Goal: Information Seeking & Learning: Check status

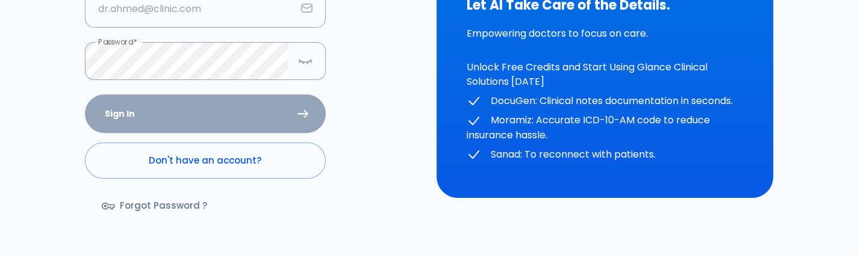
scroll to position [196, 0]
type input "[PERSON_NAME][EMAIL_ADDRESS][DOMAIN_NAME]"
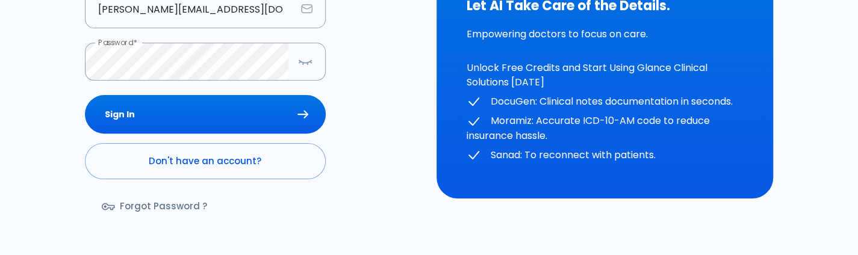
click at [177, 119] on div "Sign In Don't have an account? Forgot Password ?" at bounding box center [205, 164] width 241 height 139
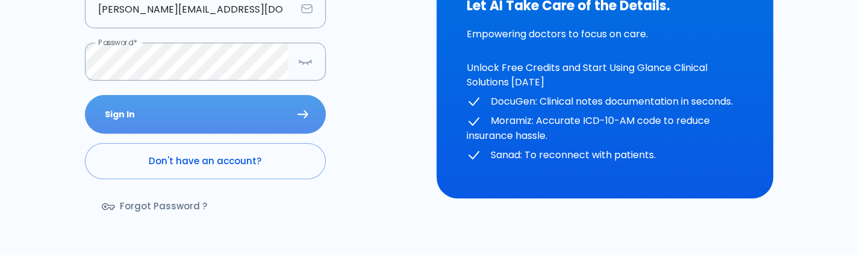
click at [177, 119] on button "Sign In" at bounding box center [205, 114] width 241 height 39
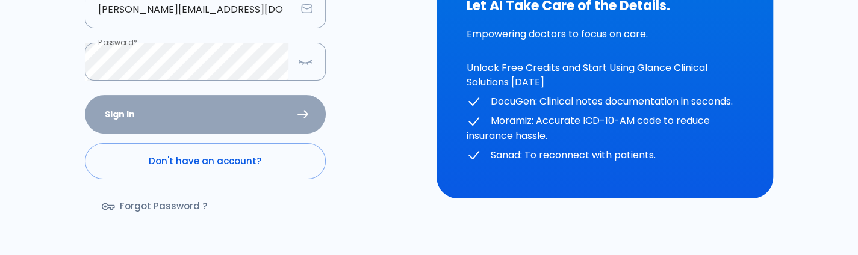
scroll to position [10, 0]
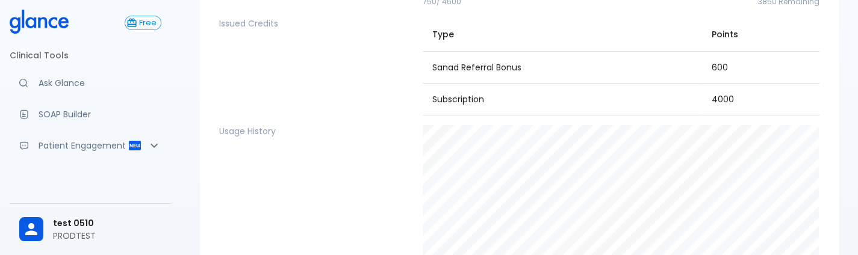
scroll to position [131, 0]
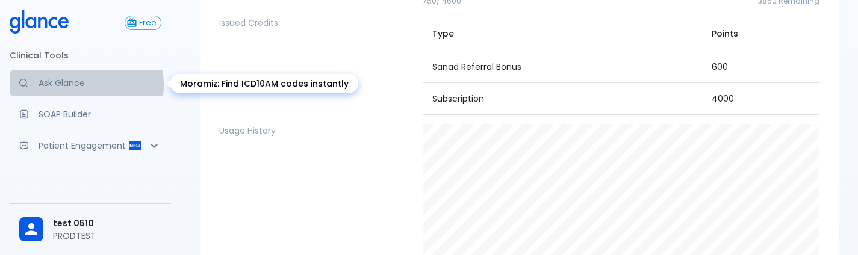
click at [61, 85] on p "Ask Glance" at bounding box center [100, 83] width 123 height 12
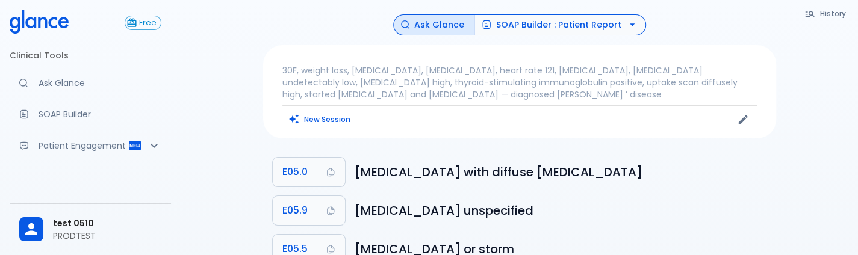
click at [514, 19] on button "SOAP Builder : Patient Report" at bounding box center [560, 24] width 172 height 21
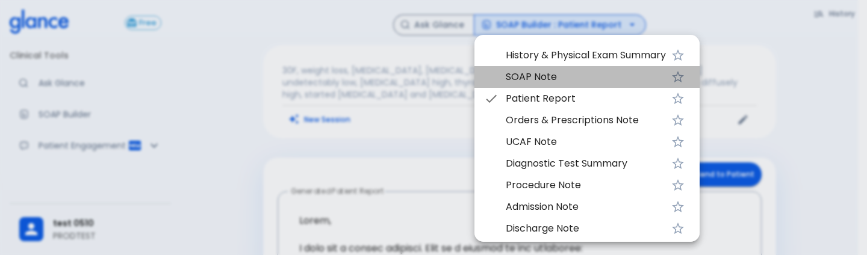
click at [524, 85] on li "SOAP Note" at bounding box center [587, 77] width 225 height 22
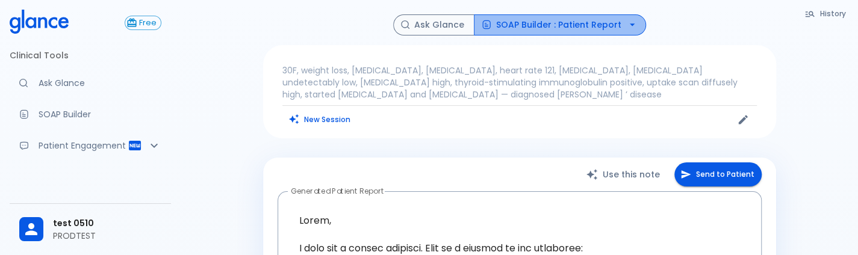
click at [592, 19] on button "SOAP Builder : Patient Report" at bounding box center [560, 24] width 172 height 21
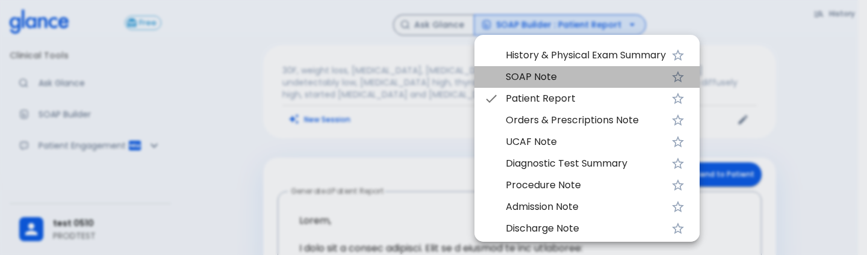
click at [552, 79] on span "SOAP Note" at bounding box center [586, 77] width 160 height 14
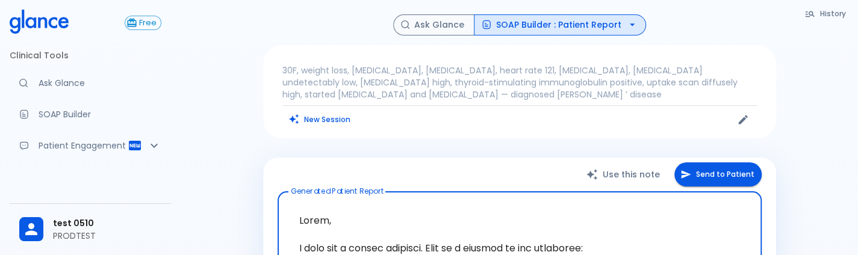
scroll to position [196, 0]
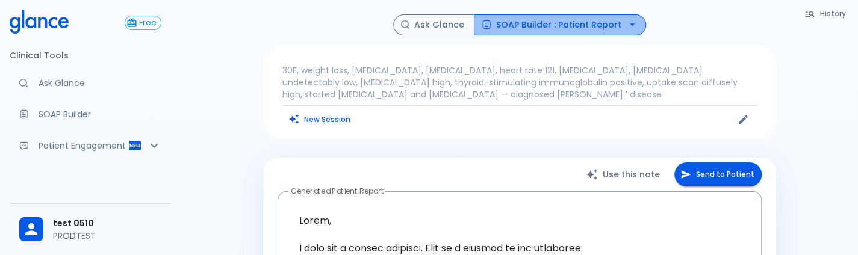
click at [596, 20] on button "SOAP Builder : Patient Report" at bounding box center [560, 24] width 172 height 21
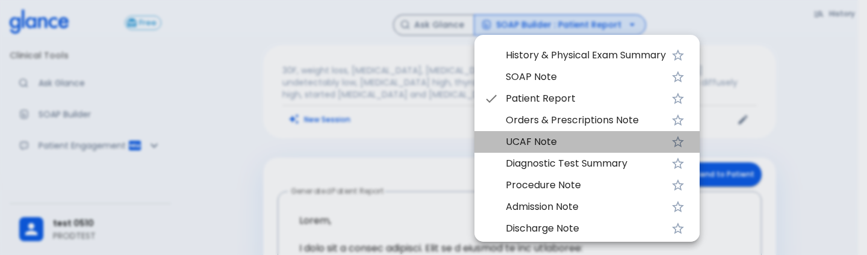
click at [520, 137] on span "UCAF Note" at bounding box center [586, 142] width 160 height 14
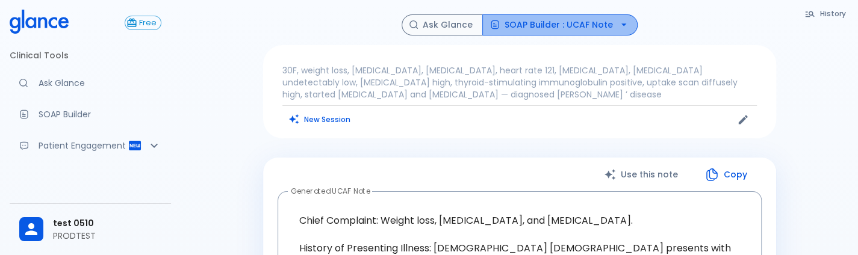
click at [577, 16] on button "SOAP Builder : UCAF Note" at bounding box center [559, 24] width 155 height 21
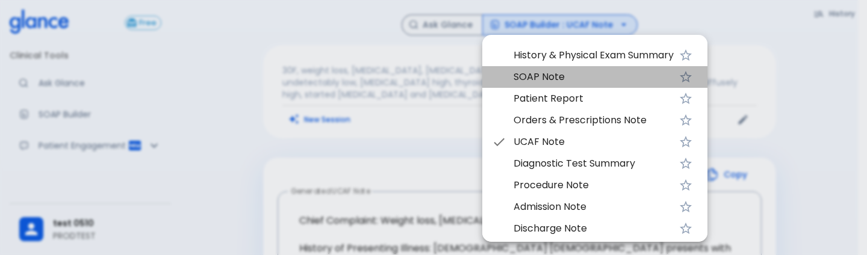
click at [557, 73] on span "SOAP Note" at bounding box center [594, 77] width 160 height 14
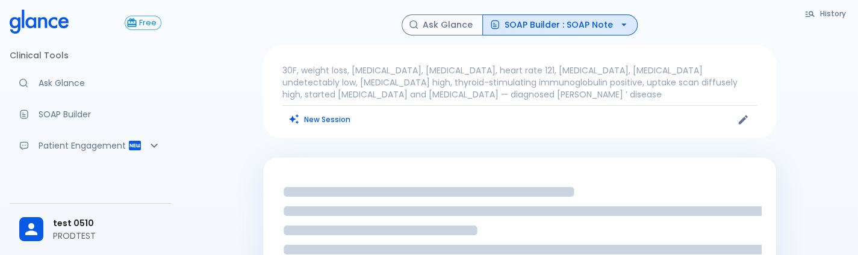
click at [584, 33] on button "SOAP Builder : SOAP Note" at bounding box center [559, 24] width 155 height 21
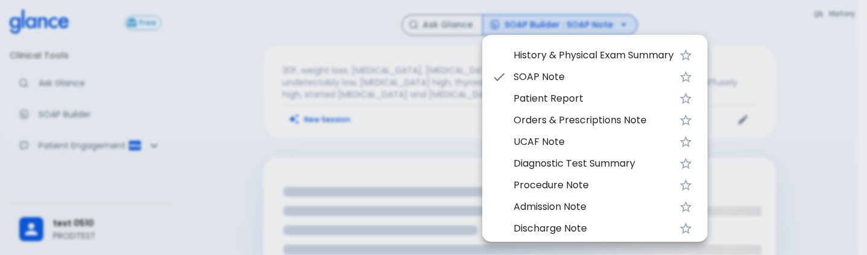
click at [557, 90] on li "Patient Report" at bounding box center [594, 99] width 225 height 22
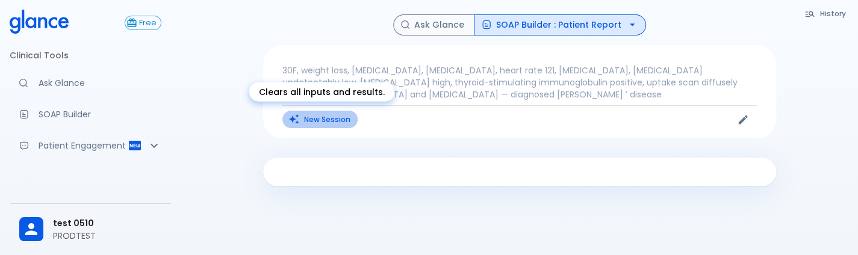
click at [311, 113] on button "New Session" at bounding box center [320, 119] width 75 height 17
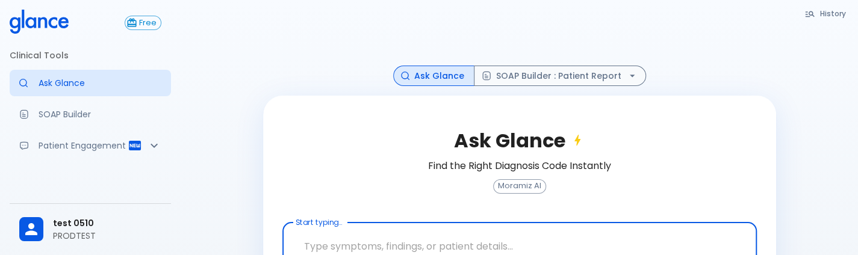
scroll to position [80, 0]
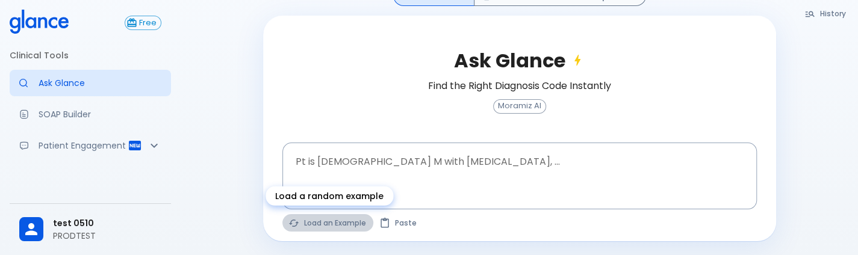
click at [301, 221] on button "Load an Example" at bounding box center [328, 222] width 91 height 17
type textarea "45F with DM2, right [MEDICAL_DATA], fever, WBC 14K, ESR 80, wound purulent, XR …"
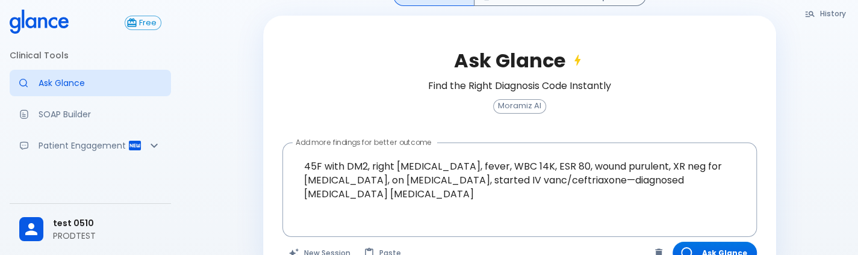
scroll to position [0, 0]
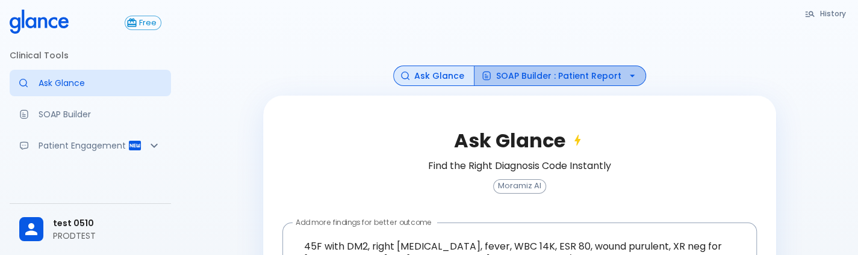
click at [573, 76] on button "SOAP Builder : Patient Report" at bounding box center [560, 76] width 172 height 21
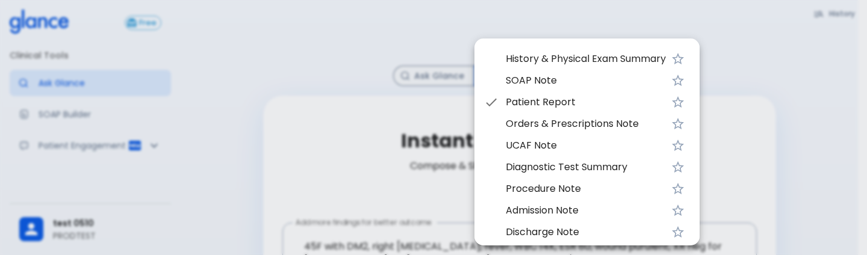
click at [749, 78] on div at bounding box center [433, 127] width 867 height 255
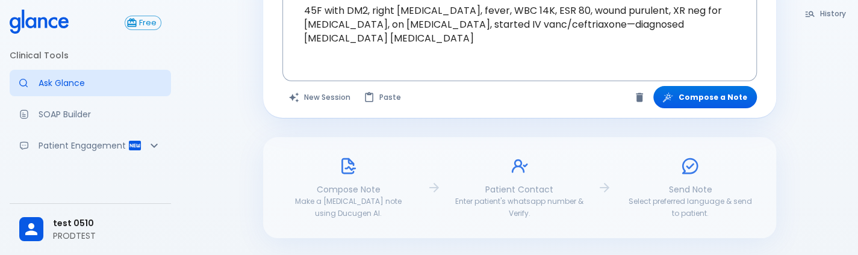
scroll to position [237, 0]
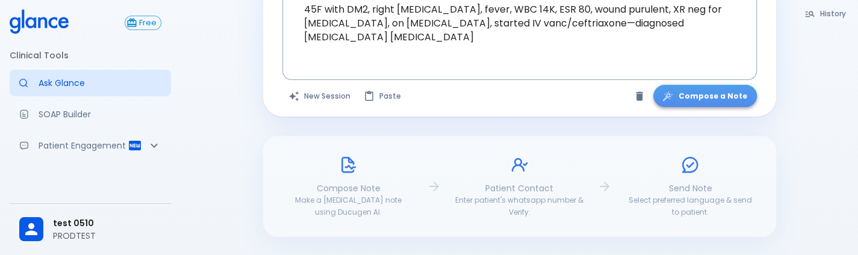
click at [725, 98] on button "Compose a Note" at bounding box center [706, 96] width 104 height 22
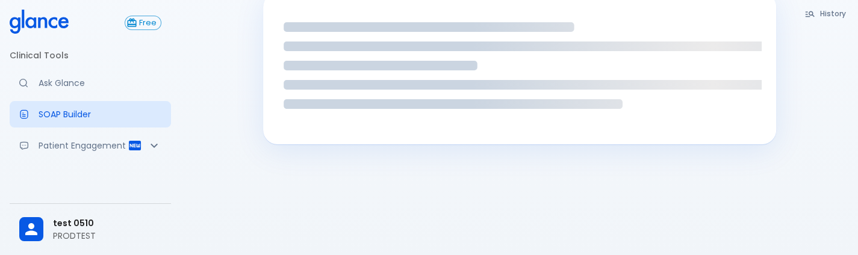
scroll to position [152, 0]
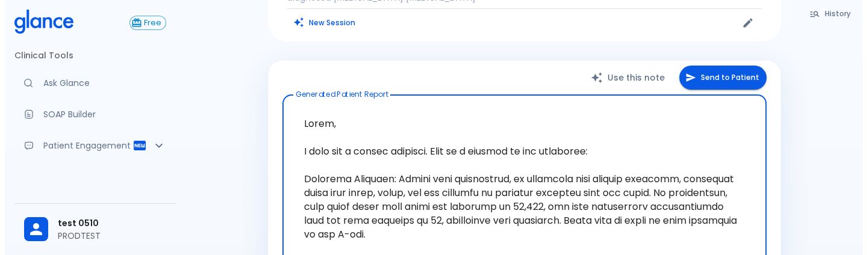
scroll to position [96, 0]
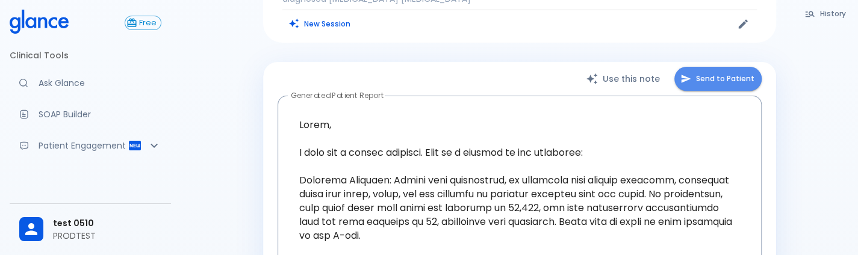
click at [731, 84] on button "Send to Patient" at bounding box center [718, 79] width 87 height 25
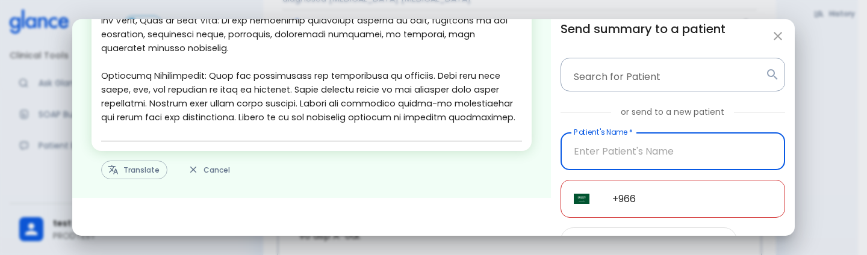
scroll to position [80, 0]
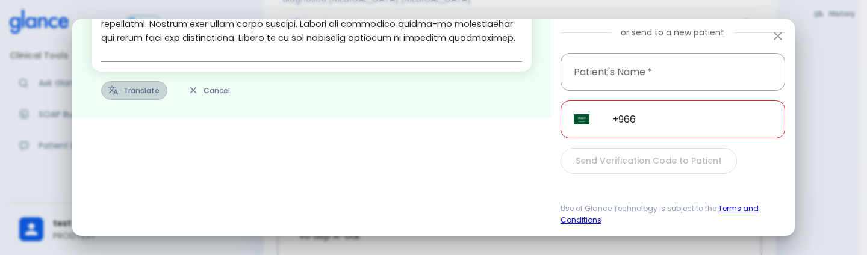
click at [142, 95] on button "Translate" at bounding box center [134, 90] width 66 height 19
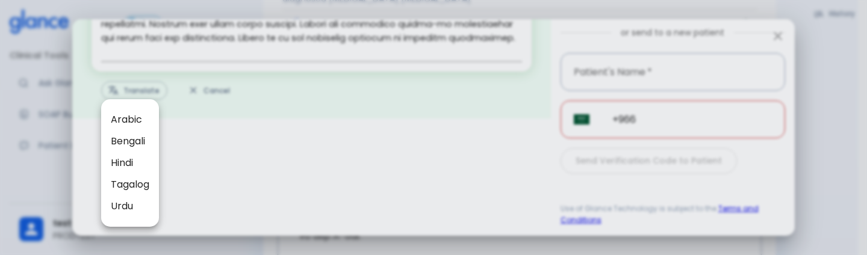
click at [141, 123] on span "Arabic" at bounding box center [130, 120] width 39 height 14
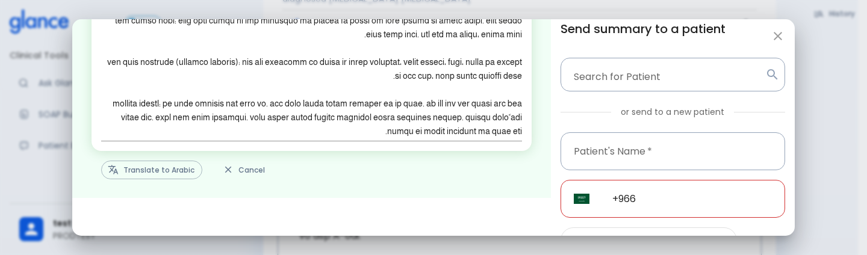
scroll to position [69, 0]
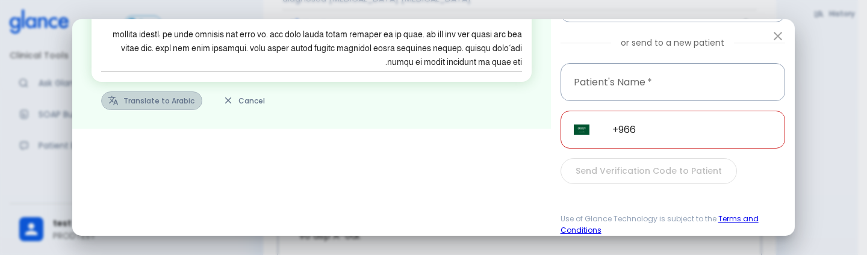
click at [165, 103] on button "Translate to Arabic" at bounding box center [151, 101] width 101 height 19
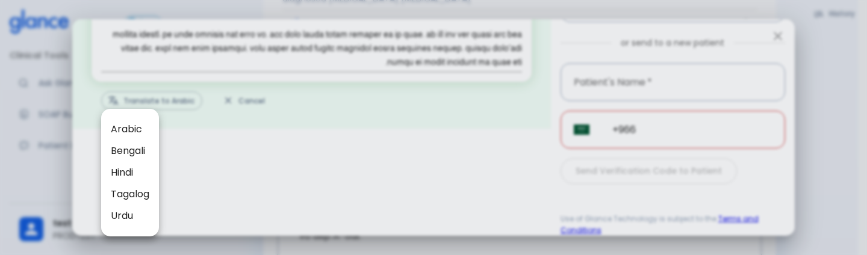
click at [380, 120] on div at bounding box center [433, 127] width 867 height 255
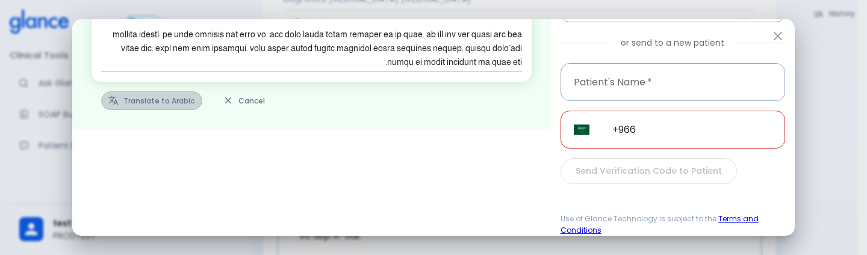
click at [142, 106] on button "Translate to Arabic" at bounding box center [151, 101] width 101 height 19
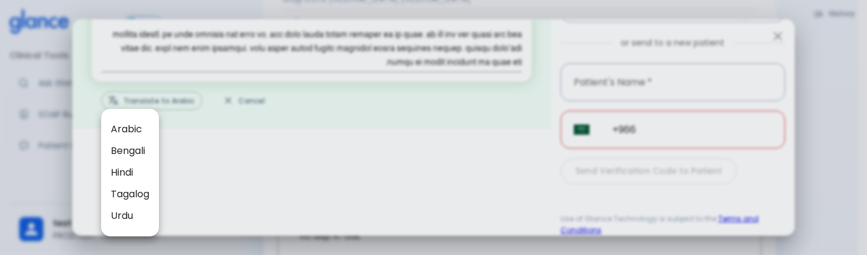
click at [136, 143] on li "Bengali" at bounding box center [130, 151] width 58 height 22
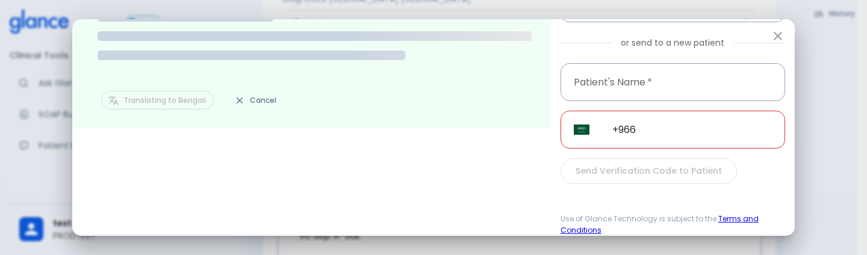
scroll to position [0, 0]
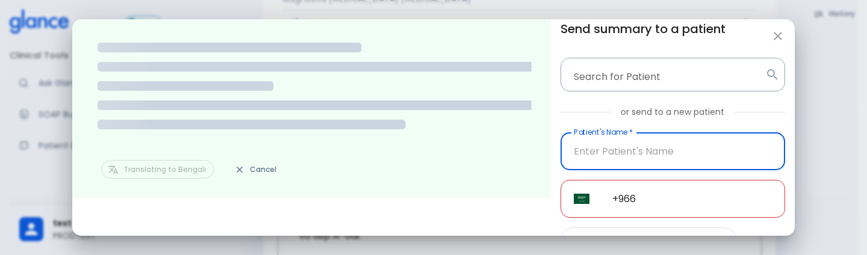
click at [632, 160] on input "Patient's Name   *" at bounding box center [673, 152] width 225 height 38
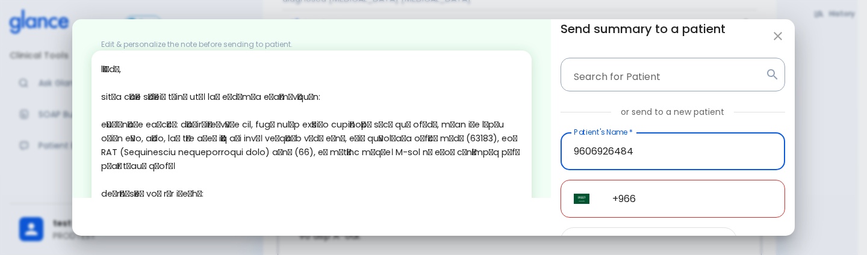
click at [632, 160] on input "9606926484" at bounding box center [673, 152] width 225 height 38
type input "9606926484"
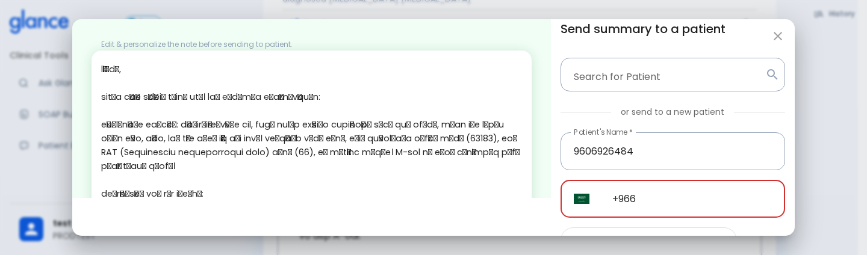
click at [641, 207] on input "+966" at bounding box center [692, 199] width 186 height 38
paste input "96069 26484"
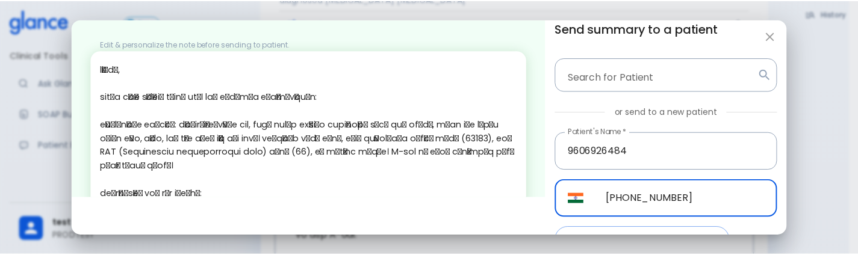
scroll to position [80, 0]
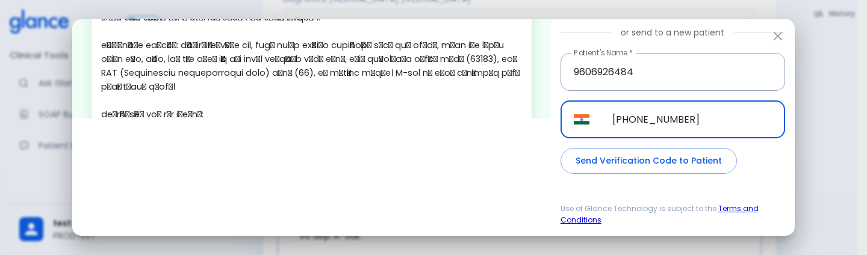
type input "[PHONE_NUMBER]"
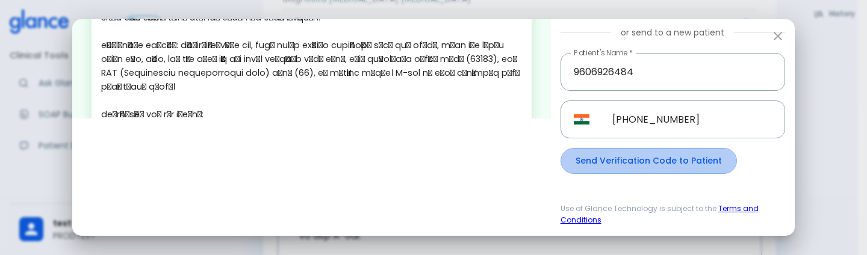
click at [643, 163] on button "Send Verification Code to Patient" at bounding box center [649, 161] width 176 height 26
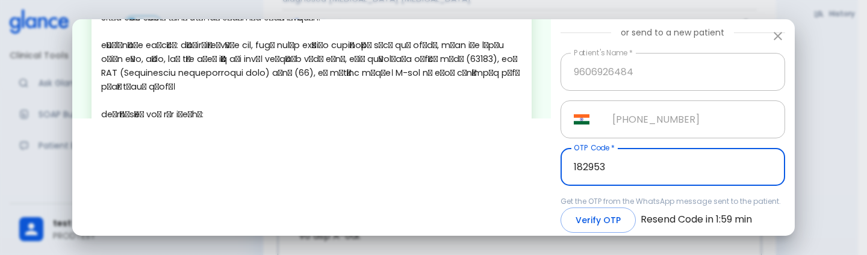
type input "182953"
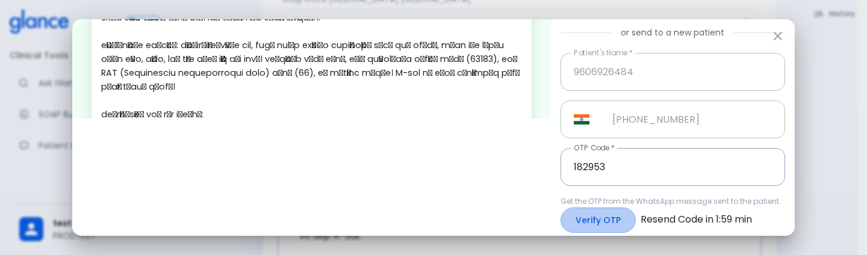
click at [596, 223] on button "Verify OTP" at bounding box center [598, 221] width 75 height 26
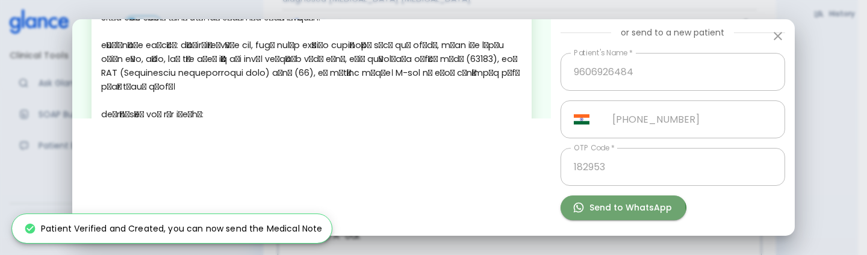
click at [615, 213] on button "Send to WhatsApp" at bounding box center [624, 208] width 126 height 25
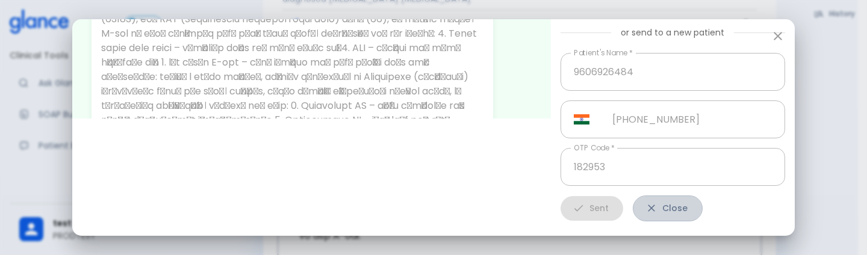
click at [658, 208] on button "Close" at bounding box center [668, 209] width 70 height 26
type input "+966"
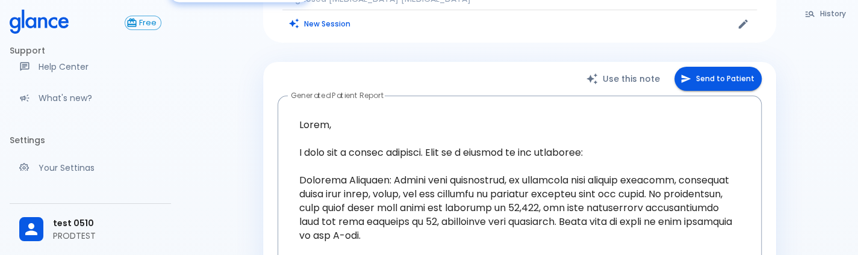
scroll to position [0, 0]
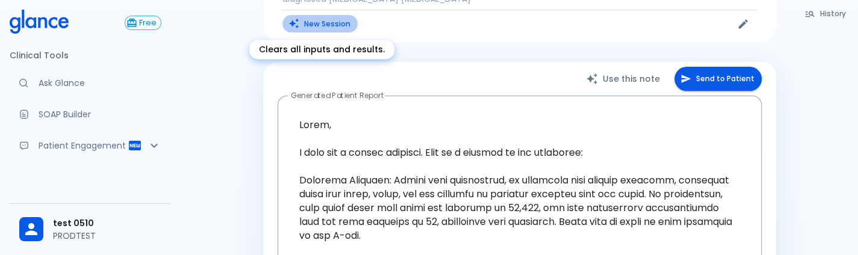
click at [335, 26] on button "New Session" at bounding box center [320, 23] width 75 height 17
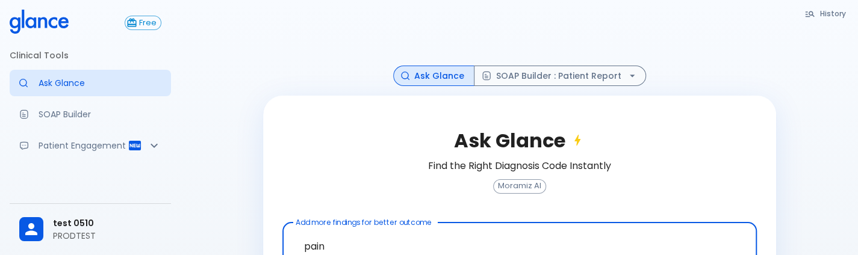
scroll to position [85, 0]
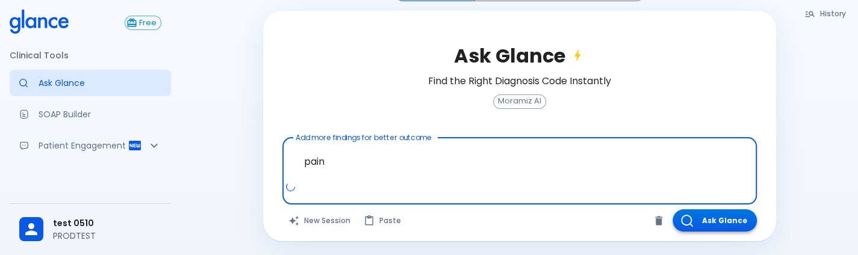
type textarea "pain"
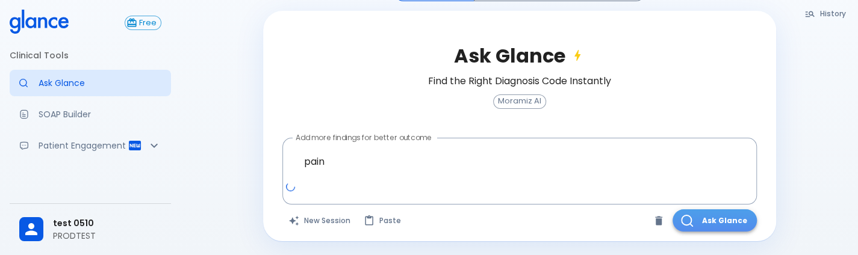
click at [709, 220] on button "Ask Glance" at bounding box center [715, 221] width 84 height 22
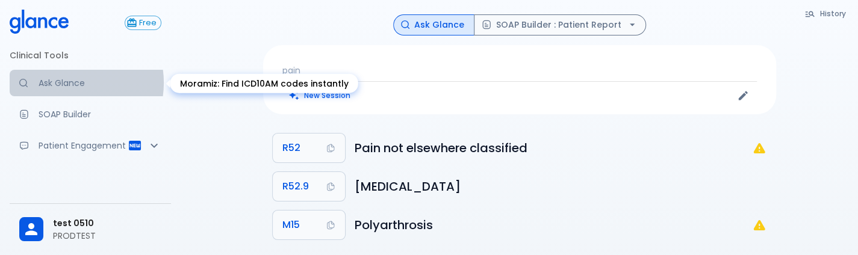
click at [65, 83] on p "Ask Glance" at bounding box center [100, 83] width 123 height 12
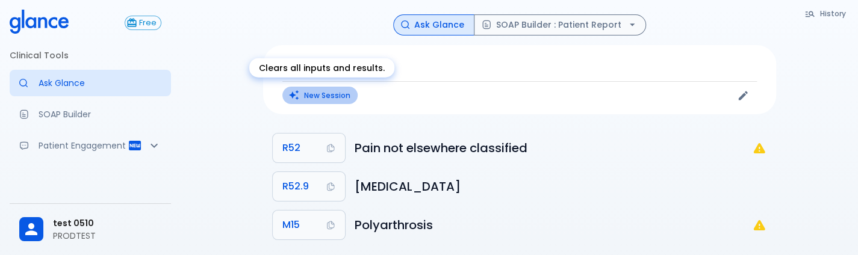
click at [328, 89] on button "New Session" at bounding box center [320, 95] width 75 height 17
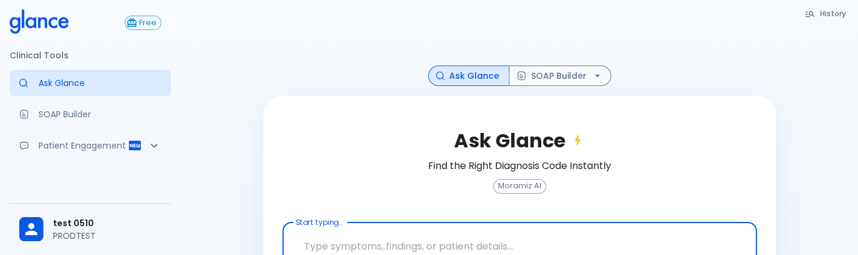
scroll to position [80, 0]
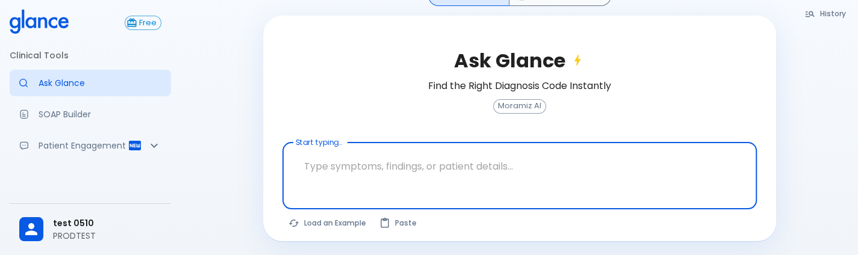
click at [381, 178] on textarea "Start typing..." at bounding box center [520, 167] width 458 height 38
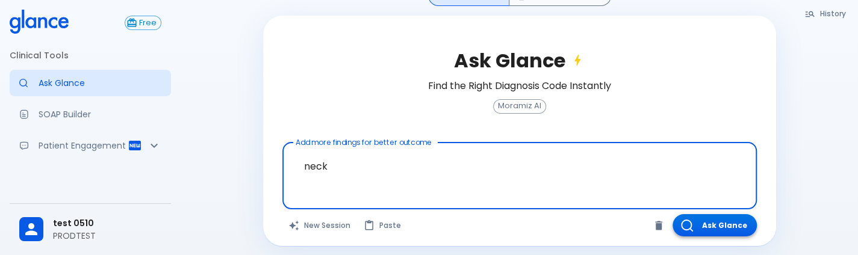
type textarea "neck"
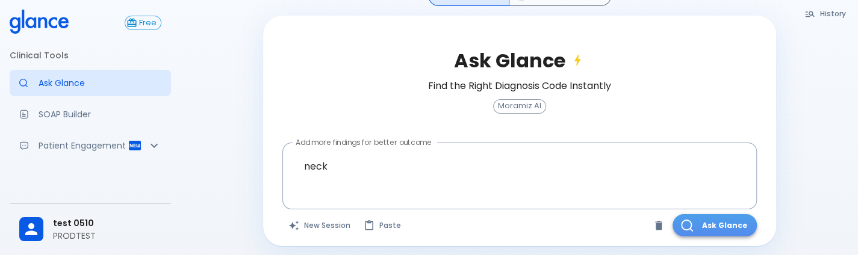
click at [706, 223] on button "Ask Glance" at bounding box center [715, 225] width 84 height 22
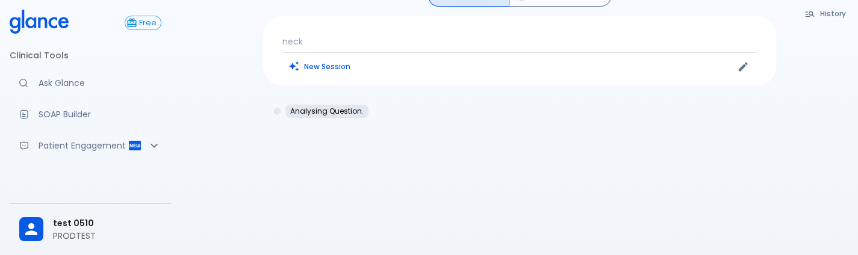
scroll to position [29, 0]
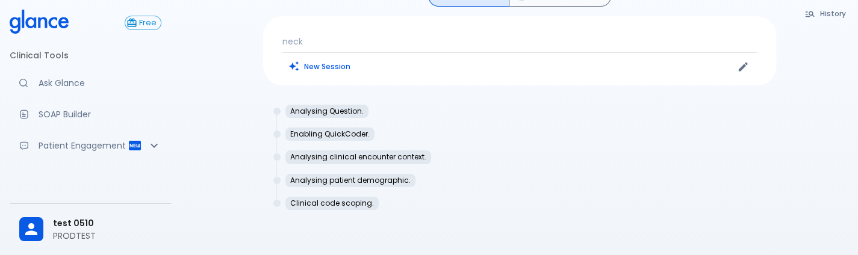
click at [450, 198] on div "Clinical code scoping." at bounding box center [520, 203] width 494 height 13
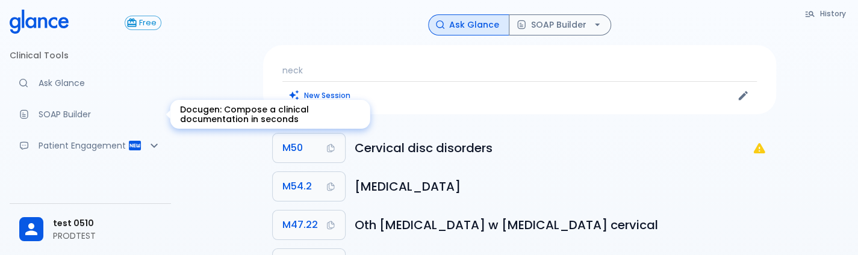
scroll to position [231, 0]
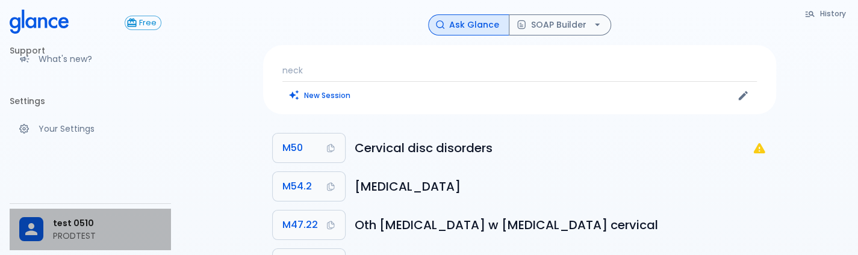
click at [60, 236] on p "PRODTEST" at bounding box center [107, 236] width 108 height 12
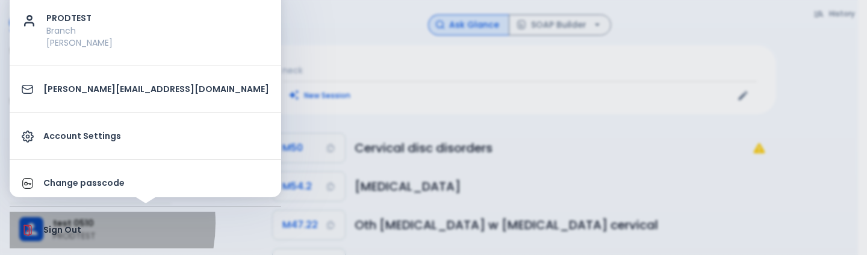
click at [65, 224] on p "Sign Out" at bounding box center [156, 230] width 226 height 13
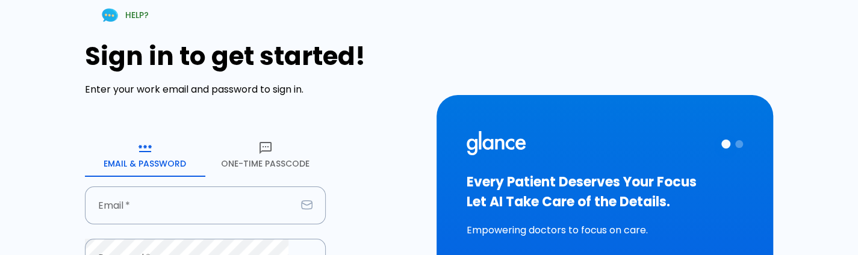
type input "[PERSON_NAME][EMAIL_ADDRESS][DOMAIN_NAME]"
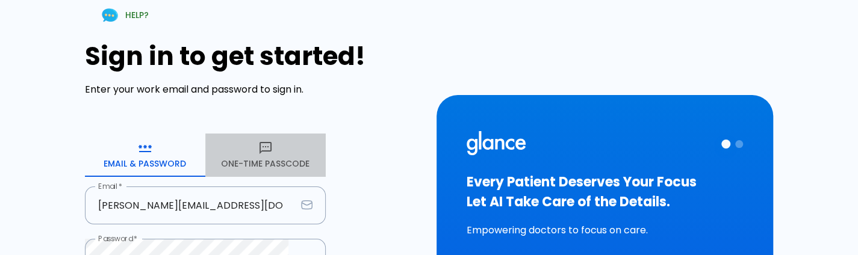
click at [281, 161] on button "One-Time Passcode" at bounding box center [265, 155] width 120 height 43
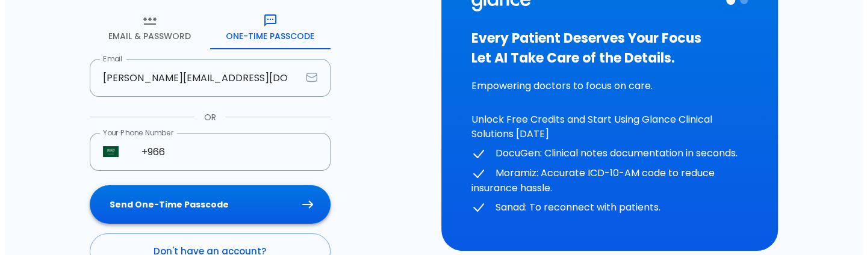
scroll to position [128, 0]
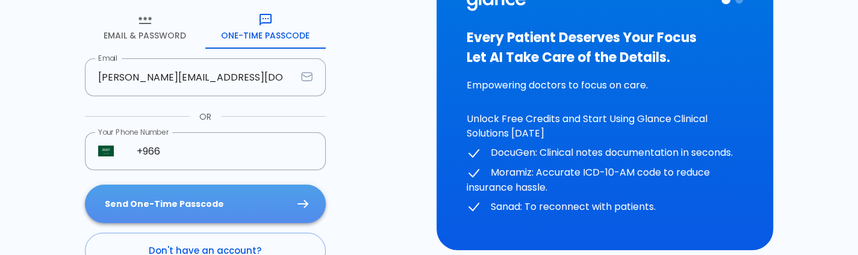
click at [237, 202] on button "Send One-Time Passcode" at bounding box center [205, 204] width 241 height 39
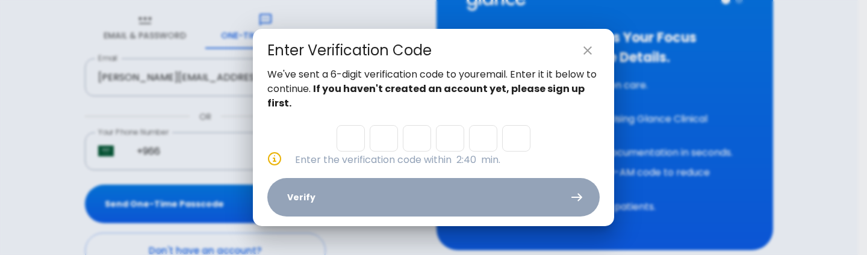
type input "4"
type input "8"
type input "0"
type input "6"
type input "7"
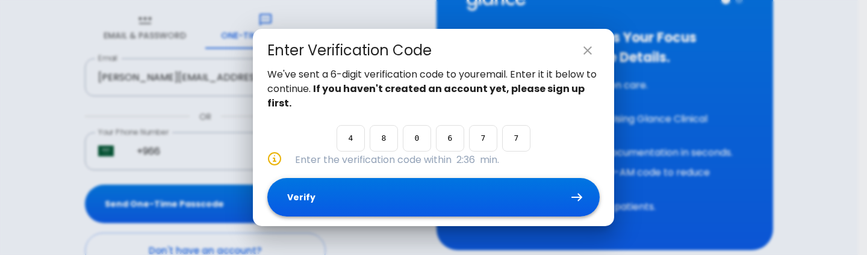
type input "7"
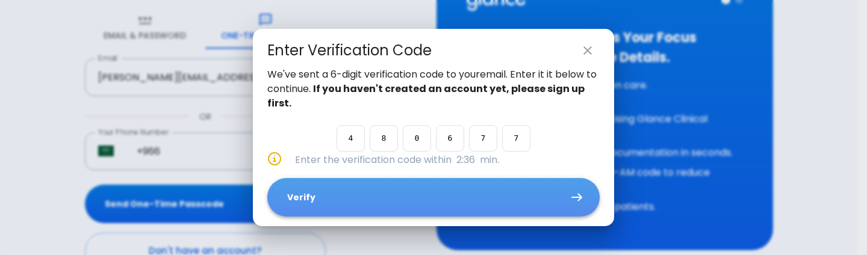
click at [351, 201] on button "Verify" at bounding box center [433, 197] width 332 height 39
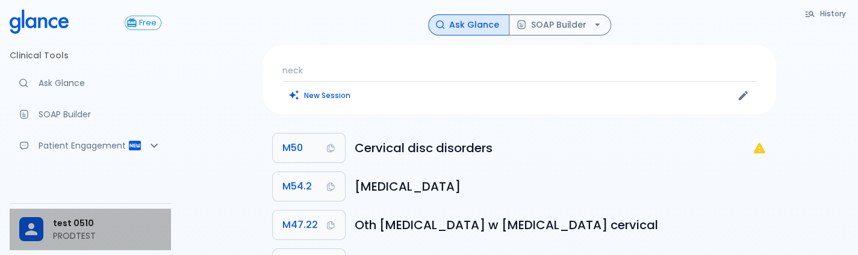
click at [53, 246] on div "test 0510 PRODTEST" at bounding box center [90, 230] width 161 height 42
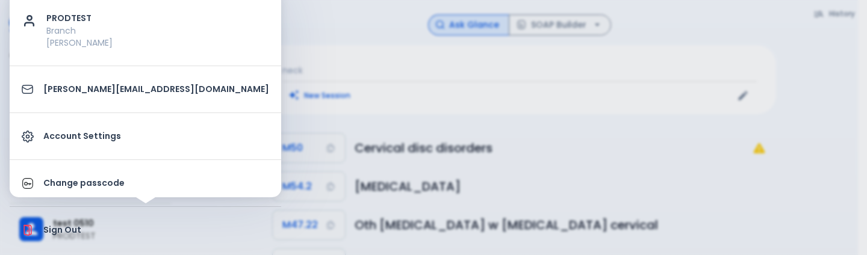
click at [120, 136] on p "Account Settings" at bounding box center [156, 136] width 226 height 13
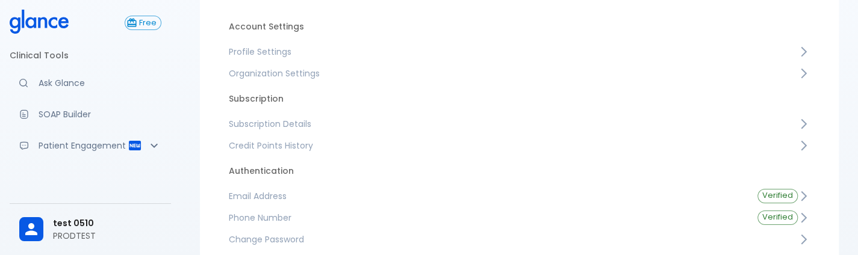
scroll to position [128, 0]
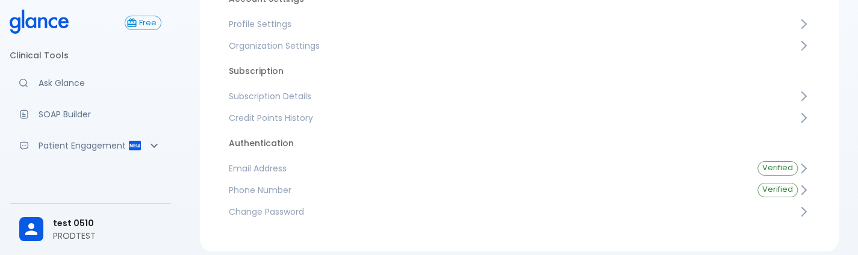
click at [452, 110] on link "Credit Points History" at bounding box center [519, 118] width 601 height 22
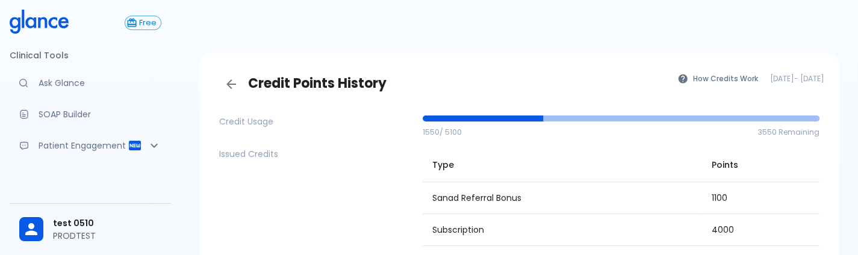
click at [719, 196] on td "1100" at bounding box center [761, 198] width 118 height 32
